Goal: Download file/media

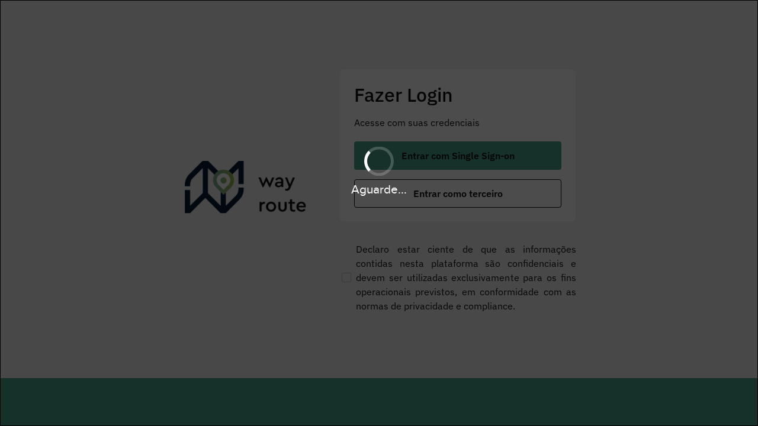
scroll to position [0, 1]
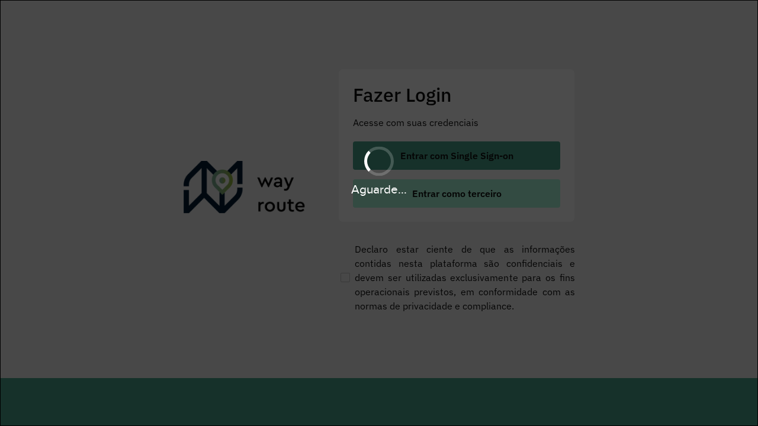
click at [458, 194] on span "Entrar como terceiro" at bounding box center [456, 193] width 89 height 9
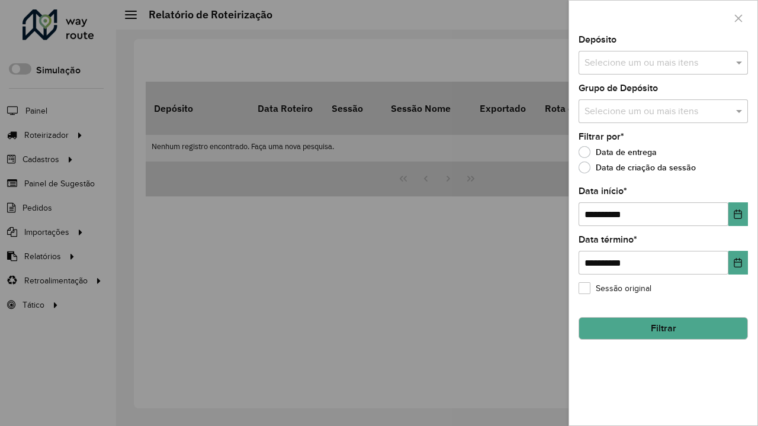
click at [657, 63] on input "text" at bounding box center [657, 63] width 152 height 14
click at [663, 18] on div at bounding box center [663, 18] width 188 height 35
type input "**********"
click at [663, 329] on button "Filtrar" at bounding box center [663, 328] width 169 height 23
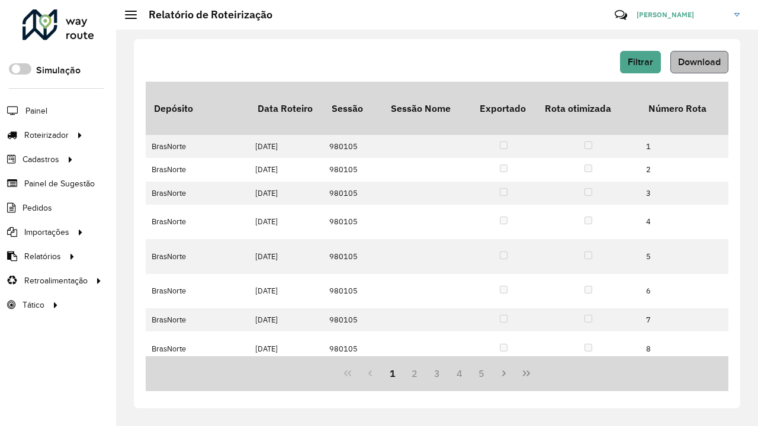
click at [699, 62] on span "Download" at bounding box center [699, 62] width 43 height 10
